Goal: Contribute content: Contribute content

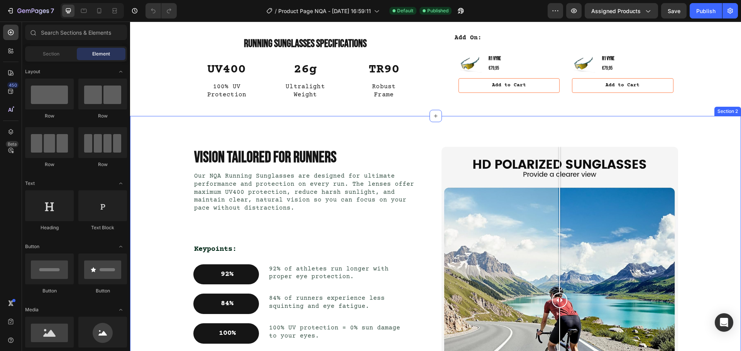
scroll to position [347, 0]
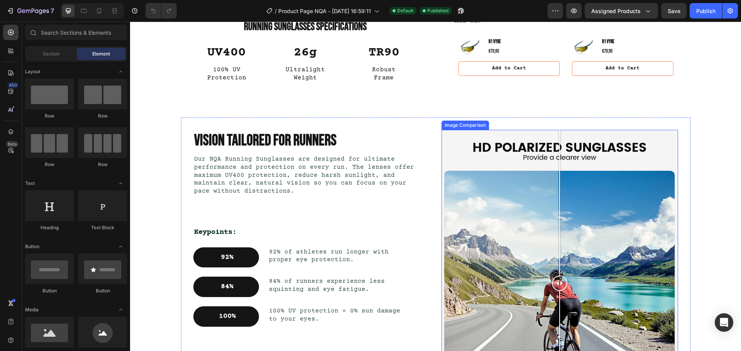
click at [520, 217] on div at bounding box center [559, 283] width 236 height 307
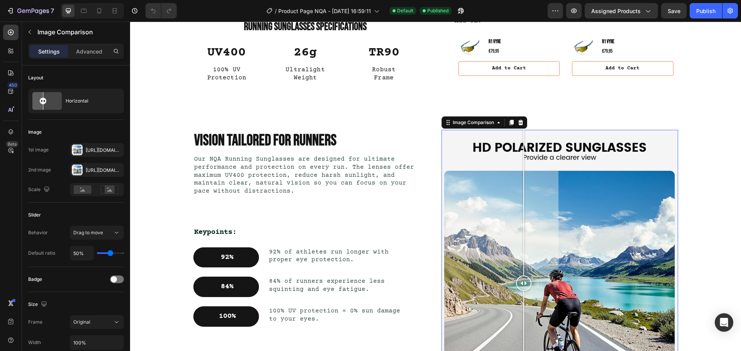
click at [495, 221] on div at bounding box center [559, 283] width 236 height 307
click at [95, 149] on div "[URL][DOMAIN_NAME]" at bounding box center [97, 150] width 22 height 7
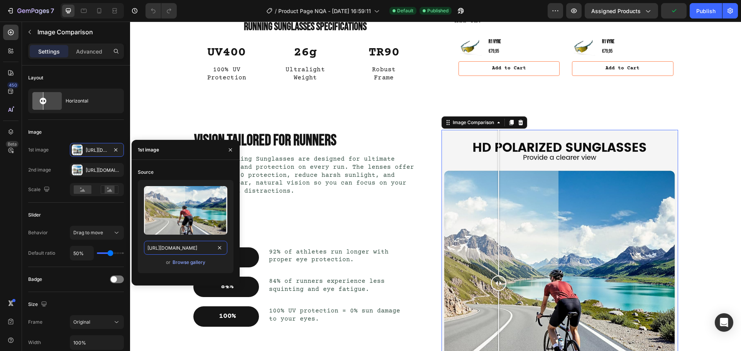
click at [194, 252] on input "[URL][DOMAIN_NAME]" at bounding box center [185, 248] width 83 height 14
paste input "Before_2.png?v=1756276970"
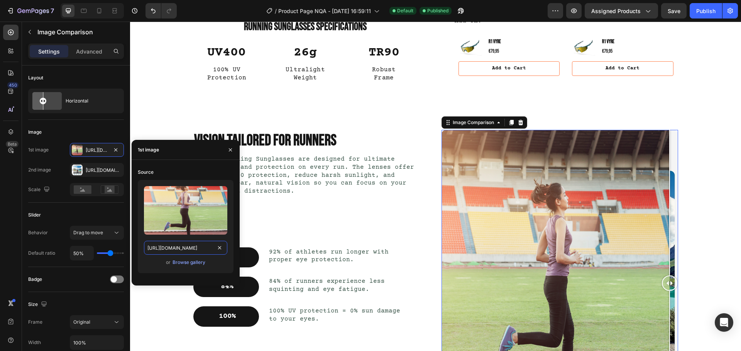
drag, startPoint x: 494, startPoint y: 279, endPoint x: 673, endPoint y: 279, distance: 179.0
click at [673, 279] on div at bounding box center [669, 283] width 15 height 307
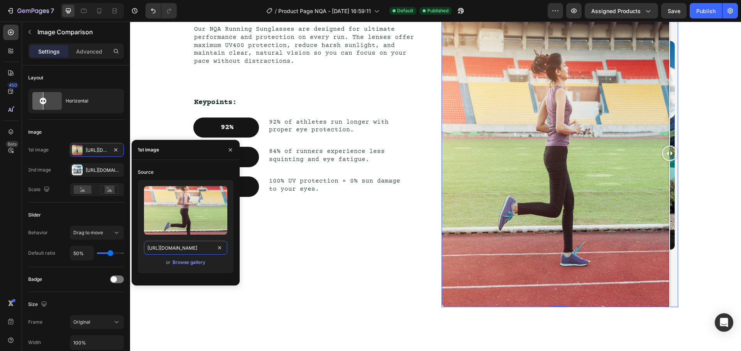
scroll to position [386, 0]
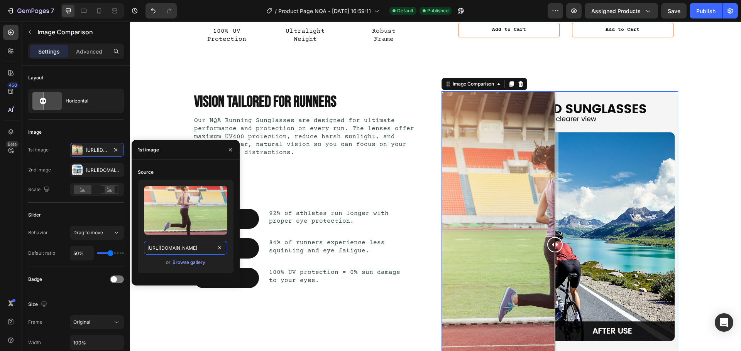
drag, startPoint x: 667, startPoint y: 247, endPoint x: 548, endPoint y: 255, distance: 118.7
click at [548, 255] on div at bounding box center [554, 244] width 15 height 307
type input "[URL][DOMAIN_NAME]"
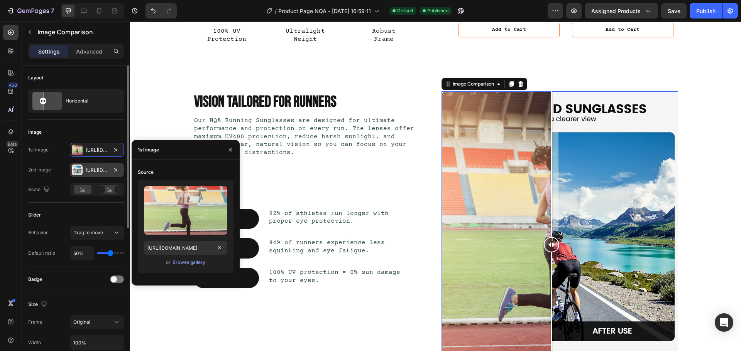
click at [98, 172] on div "[URL][DOMAIN_NAME]" at bounding box center [97, 170] width 22 height 7
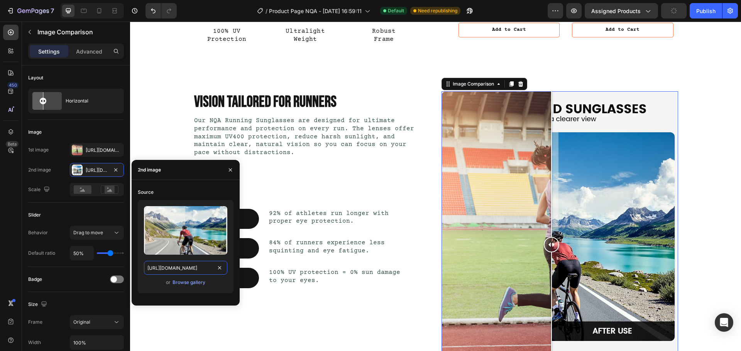
click at [179, 272] on input "[URL][DOMAIN_NAME]" at bounding box center [185, 268] width 83 height 14
paste input "After_2.png?v=1756276970"
type input "[URL][DOMAIN_NAME]"
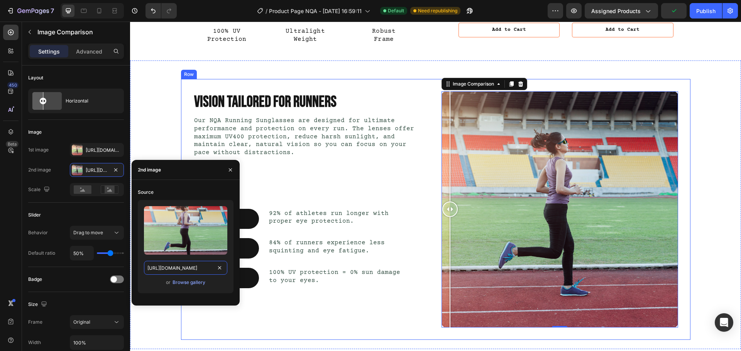
drag, startPoint x: 558, startPoint y: 208, endPoint x: 426, endPoint y: 229, distance: 133.1
click at [426, 229] on div "VISION TAILORED FOR RUNNERS Heading Our NQA Running Sunglasses are designed for…" at bounding box center [435, 209] width 509 height 261
click at [304, 189] on div "Keypoints:" at bounding box center [305, 194] width 224 height 11
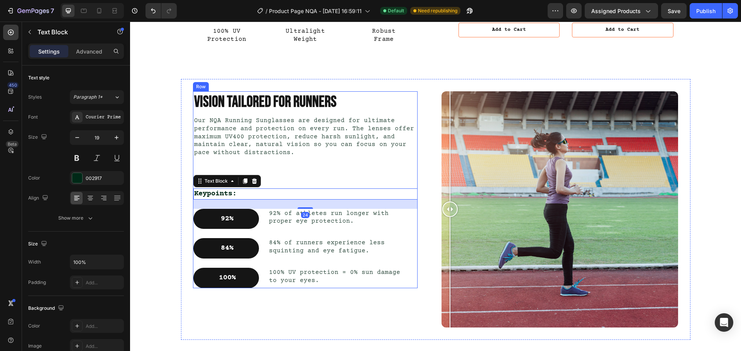
click at [358, 176] on div "VISION TAILORED FOR RUNNERS Heading Our NQA Running Sunglasses are designed for…" at bounding box center [305, 189] width 224 height 197
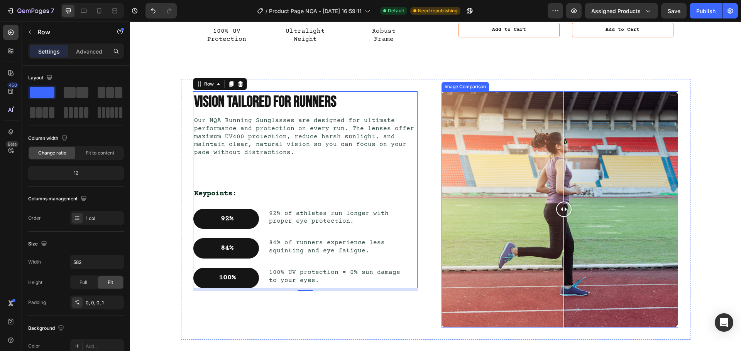
drag, startPoint x: 450, startPoint y: 209, endPoint x: 561, endPoint y: 209, distance: 110.3
click at [561, 209] on div at bounding box center [563, 209] width 15 height 15
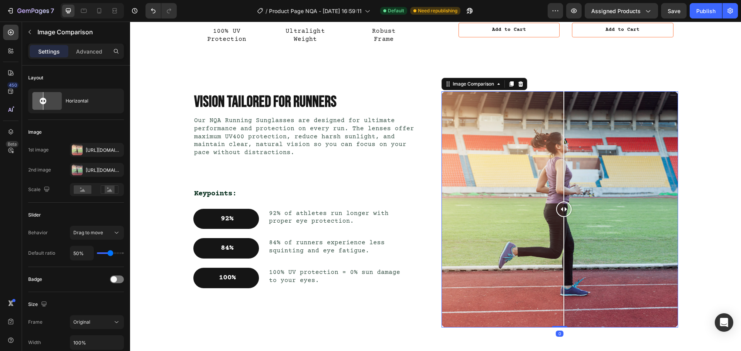
click at [500, 212] on div at bounding box center [559, 209] width 236 height 236
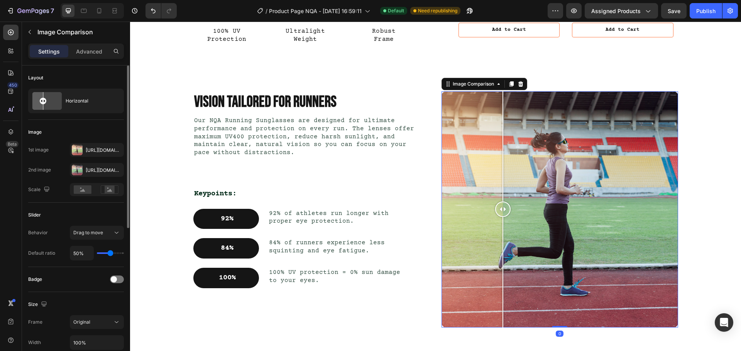
scroll to position [77, 0]
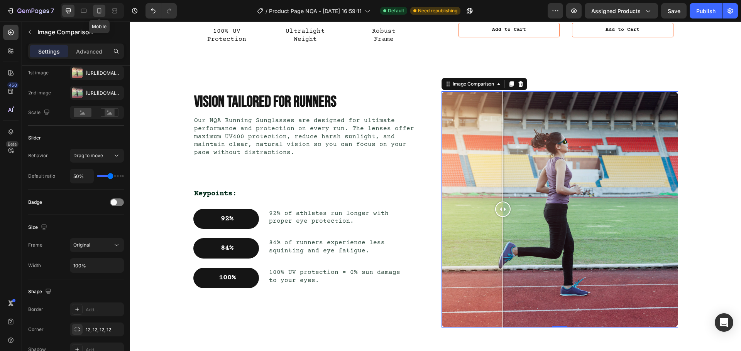
click at [101, 14] on icon at bounding box center [99, 11] width 8 height 8
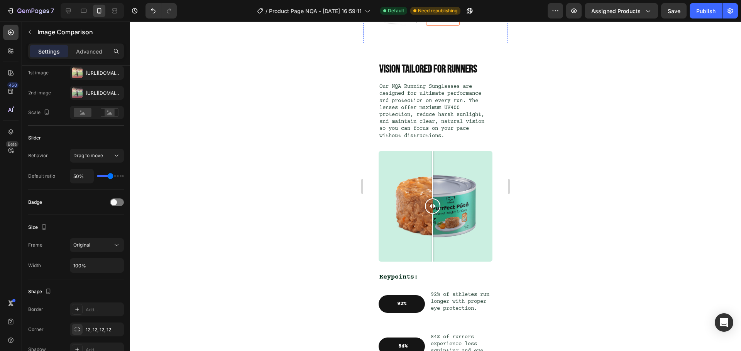
scroll to position [721, 0]
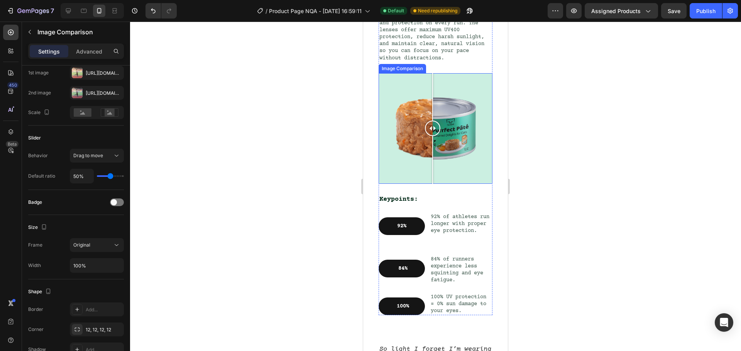
click at [448, 127] on div at bounding box center [435, 128] width 114 height 111
drag, startPoint x: 444, startPoint y: 127, endPoint x: 438, endPoint y: 129, distance: 6.8
click at [438, 129] on div at bounding box center [443, 128] width 15 height 15
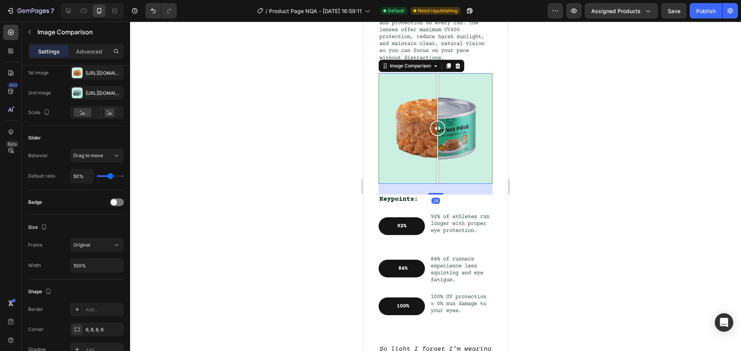
click at [409, 117] on div at bounding box center [435, 128] width 114 height 111
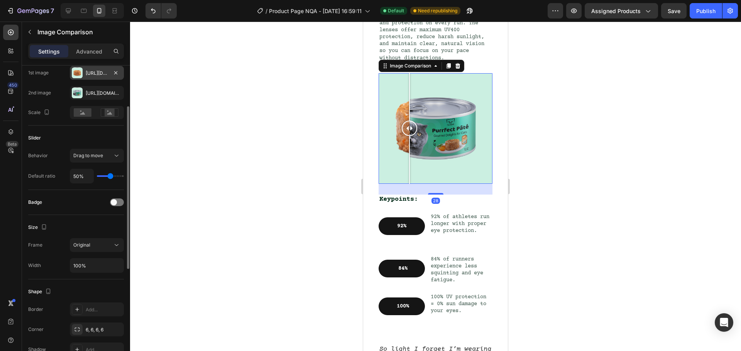
click at [99, 77] on div "[URL][DOMAIN_NAME]" at bounding box center [97, 73] width 54 height 14
click at [98, 93] on div "[URL][DOMAIN_NAME]" at bounding box center [97, 93] width 22 height 7
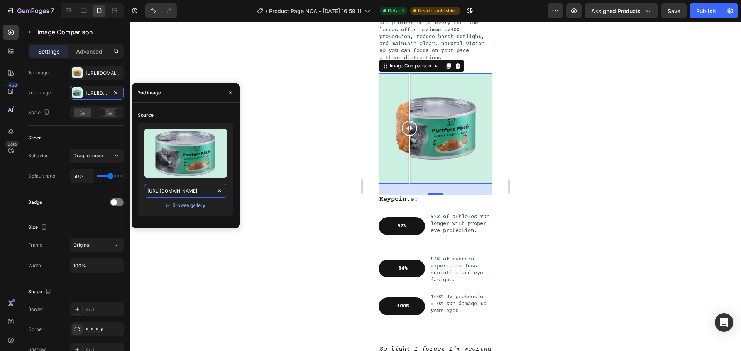
click at [197, 186] on input "[URL][DOMAIN_NAME]" at bounding box center [185, 191] width 83 height 14
paste input "After_2.png?v=1756276970"
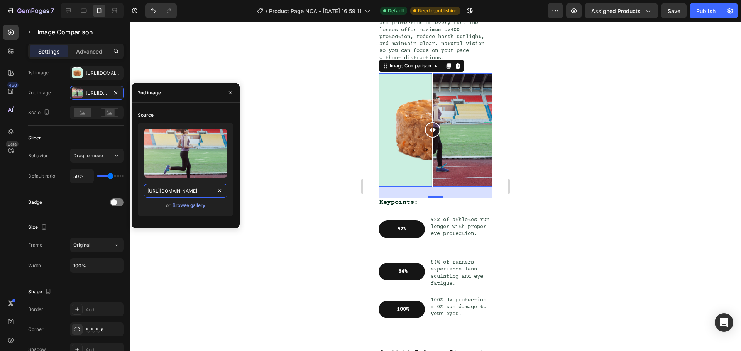
scroll to position [0, 117]
type input "[URL][DOMAIN_NAME]"
click at [96, 71] on div "[URL][DOMAIN_NAME]" at bounding box center [97, 73] width 22 height 7
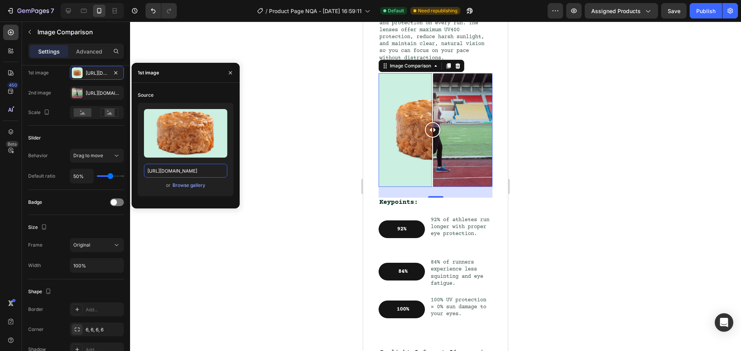
click at [183, 175] on input "[URL][DOMAIN_NAME]" at bounding box center [185, 171] width 83 height 14
paste input "Before_2.png?v=1756276970"
type input "[URL][DOMAIN_NAME]"
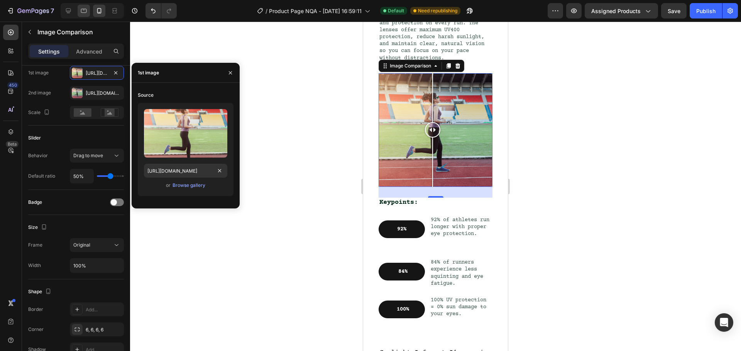
click at [86, 14] on icon at bounding box center [84, 11] width 8 height 8
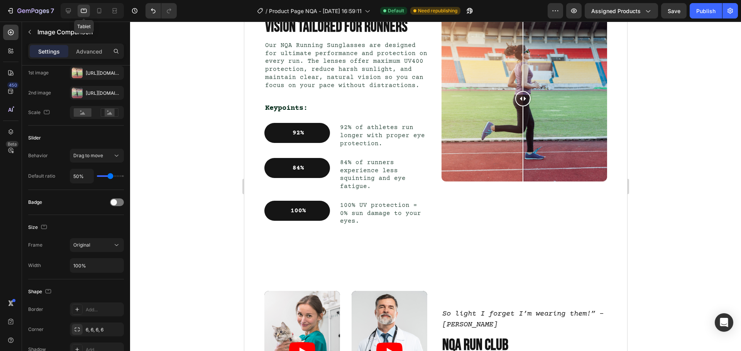
scroll to position [694, 0]
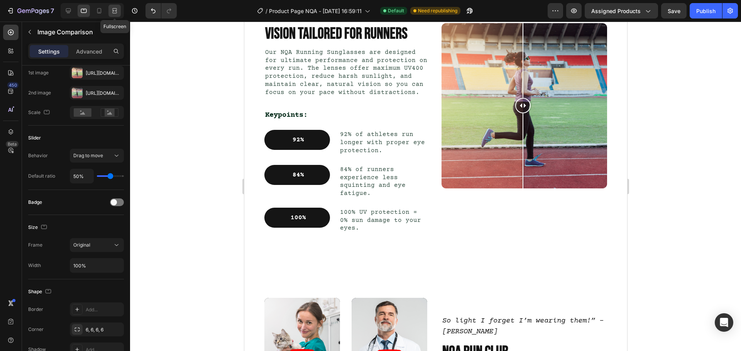
click at [111, 13] on icon at bounding box center [115, 11] width 8 height 8
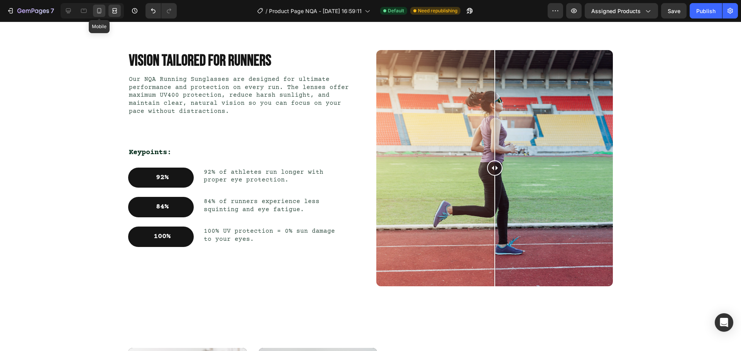
click at [97, 13] on icon at bounding box center [99, 11] width 8 height 8
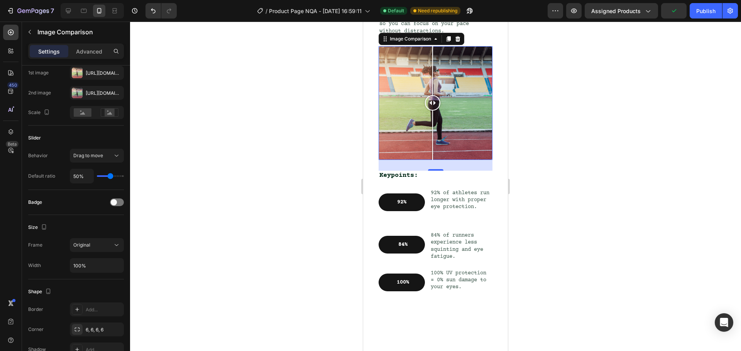
scroll to position [753, 0]
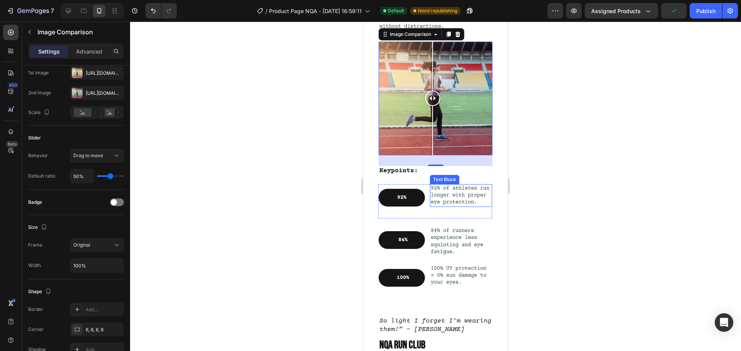
click at [439, 193] on p "92% of athletes run longer with proper eye protection." at bounding box center [461, 195] width 61 height 21
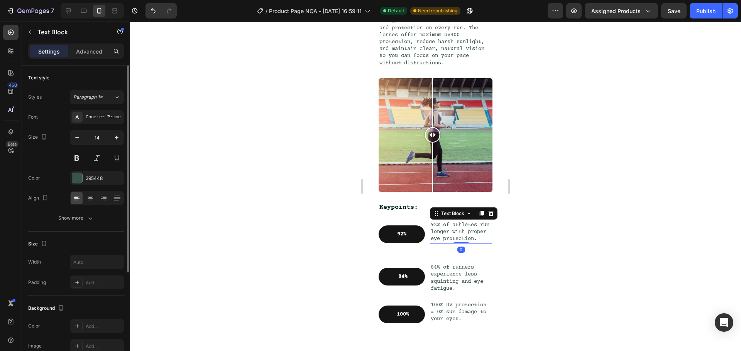
scroll to position [714, 0]
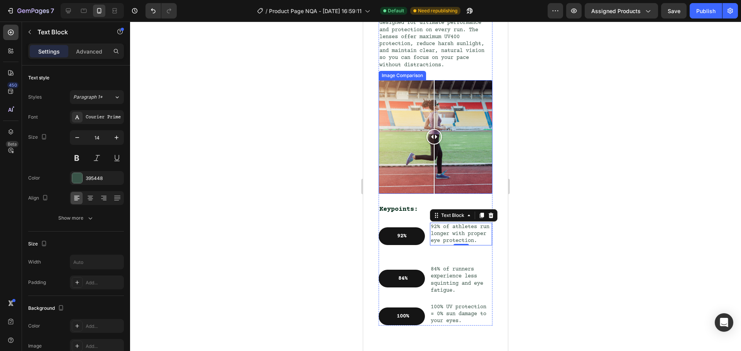
drag, startPoint x: 431, startPoint y: 144, endPoint x: 434, endPoint y: 150, distance: 6.2
click at [434, 150] on div at bounding box center [433, 137] width 15 height 114
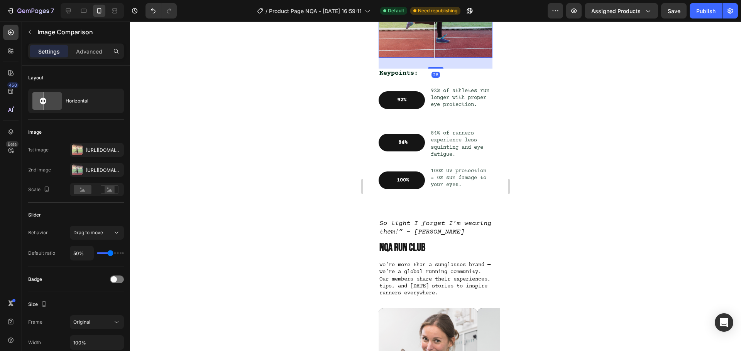
scroll to position [560, 0]
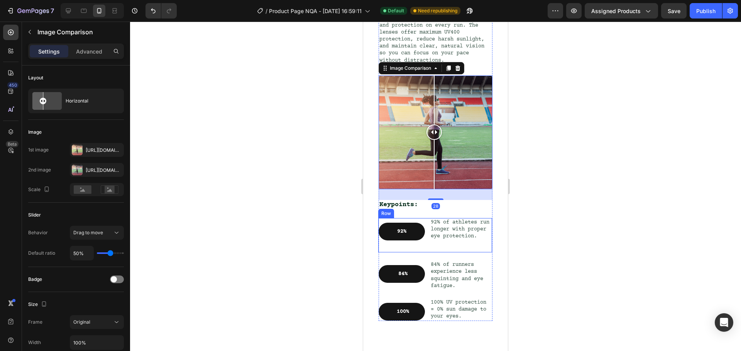
click at [465, 240] on p "92% of athletes run longer with proper eye protection." at bounding box center [461, 229] width 61 height 21
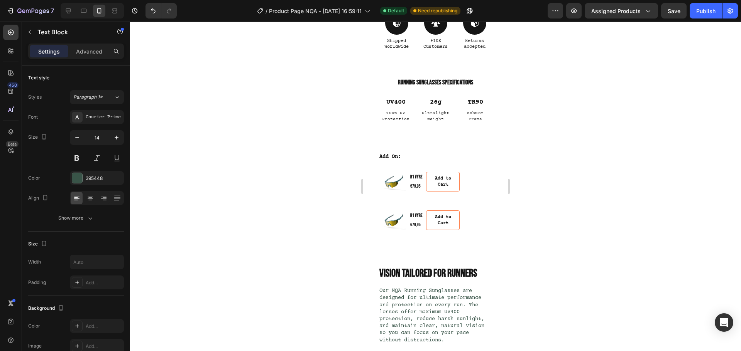
scroll to position [449, 0]
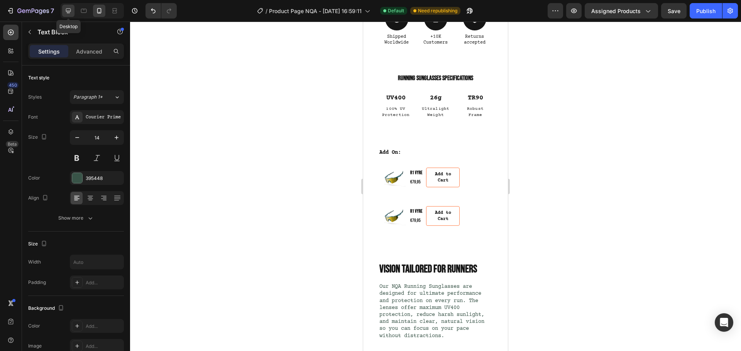
click at [72, 11] on icon at bounding box center [68, 11] width 8 height 8
type input "16"
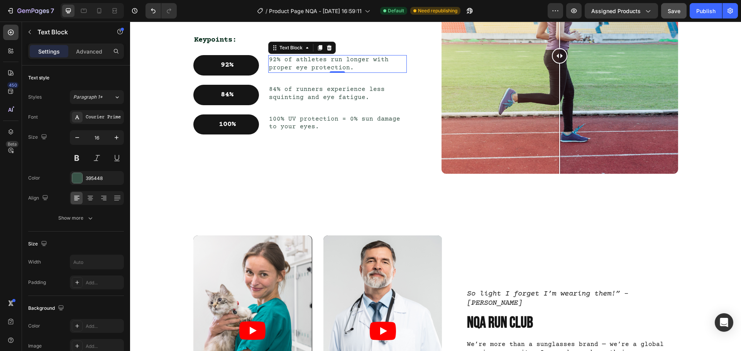
scroll to position [546, 0]
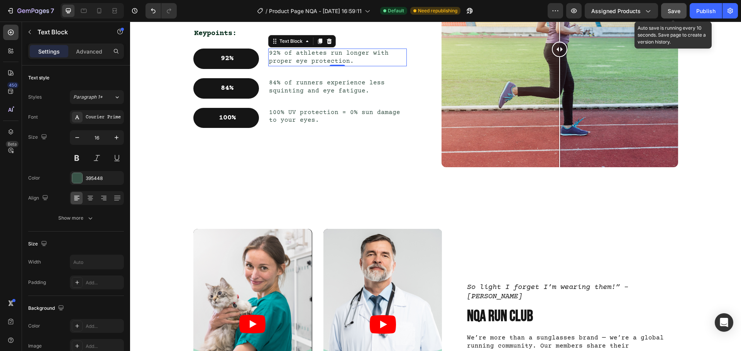
click at [676, 15] on div "Save" at bounding box center [673, 11] width 13 height 8
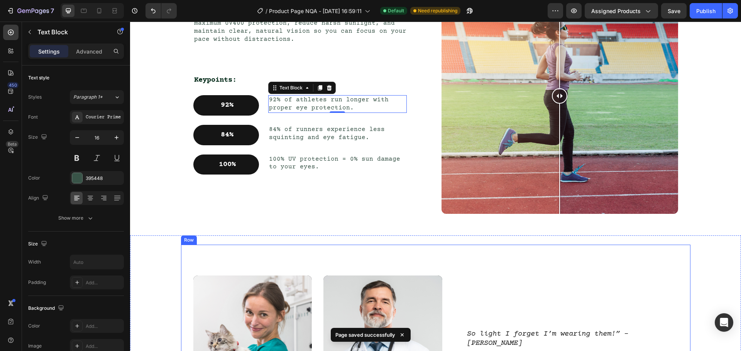
scroll to position [469, 0]
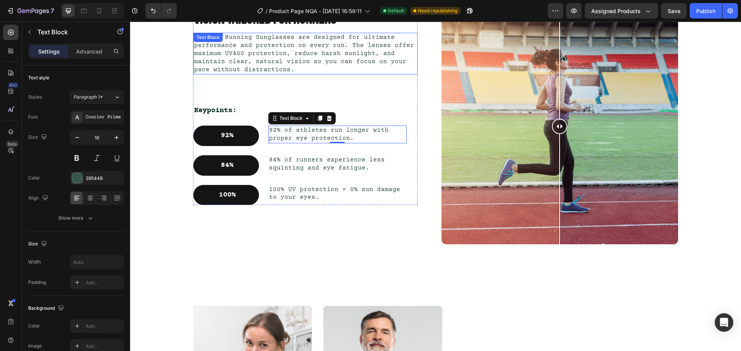
click at [370, 55] on p "Our NQA Running Sunglasses are designed for ultimate performance and protection…" at bounding box center [305, 54] width 223 height 40
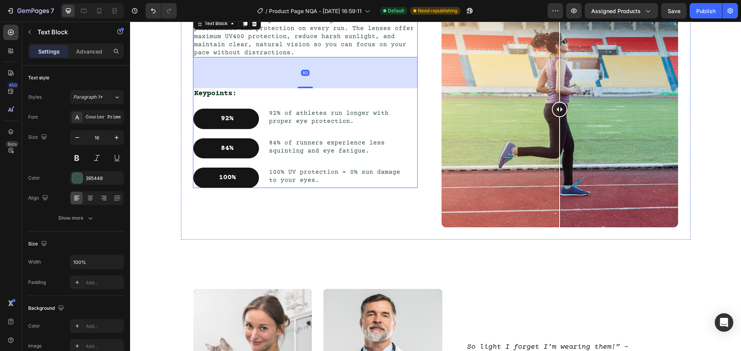
scroll to position [353, 0]
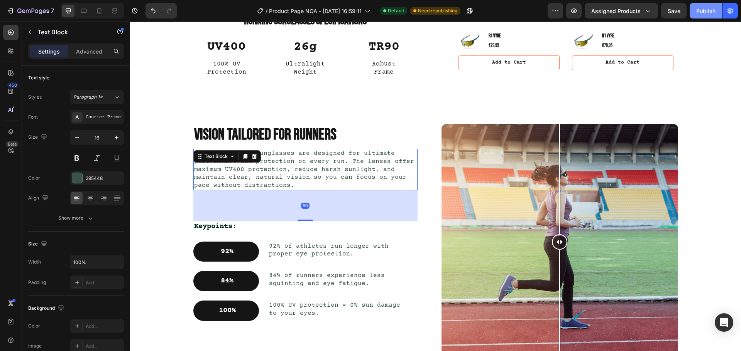
click at [701, 8] on div "Publish" at bounding box center [705, 11] width 19 height 8
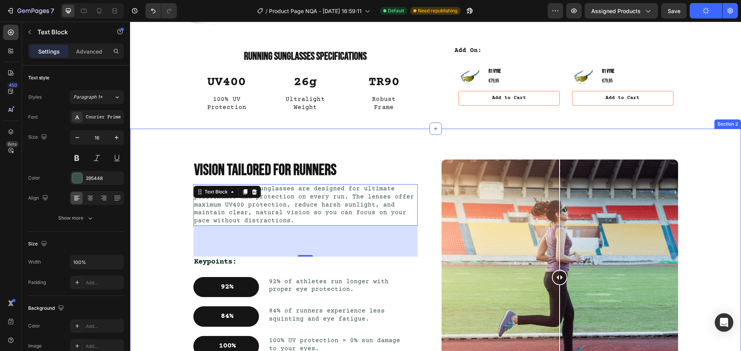
scroll to position [237, 0]
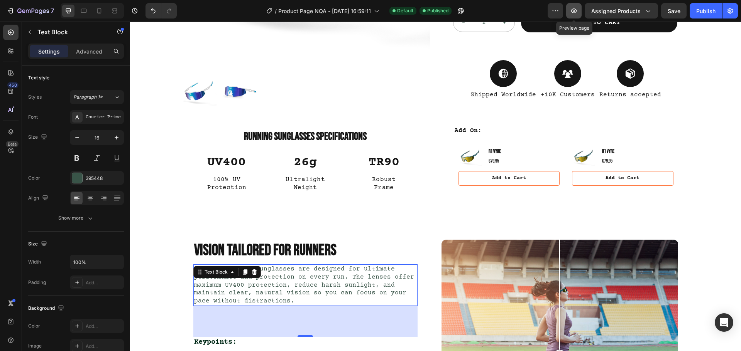
click at [579, 12] on button "button" at bounding box center [573, 10] width 15 height 15
click at [318, 252] on h2 "VISION TAILORED FOR RUNNERS" at bounding box center [305, 251] width 224 height 22
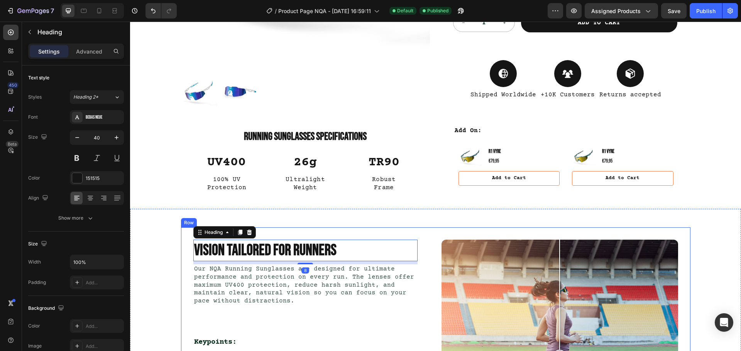
click at [333, 220] on div "VISION TAILORED FOR RUNNERS Heading 8 Our NQA Running Sunglasses are designed f…" at bounding box center [435, 353] width 611 height 289
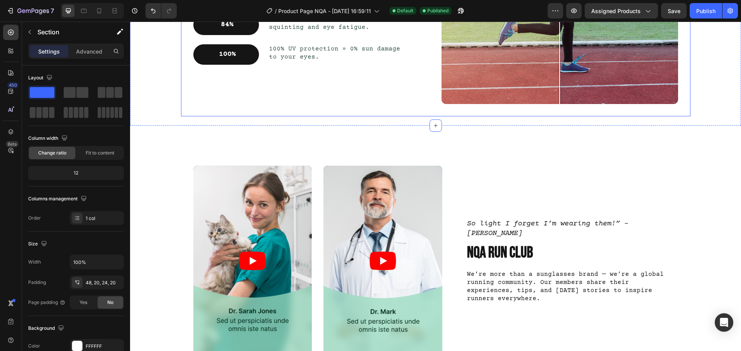
scroll to position [662, 0]
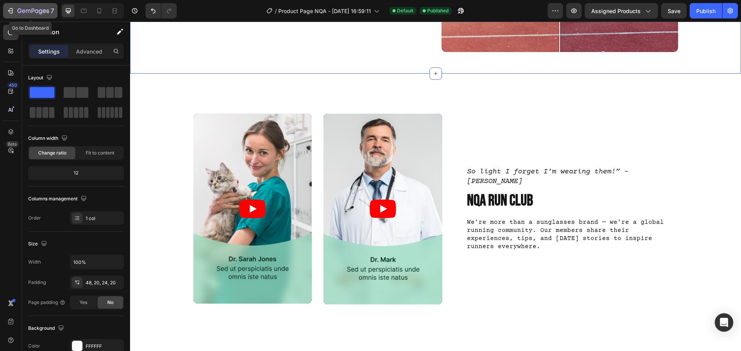
click at [26, 9] on icon "button" at bounding box center [33, 11] width 32 height 7
